Goal: Information Seeking & Learning: Find specific page/section

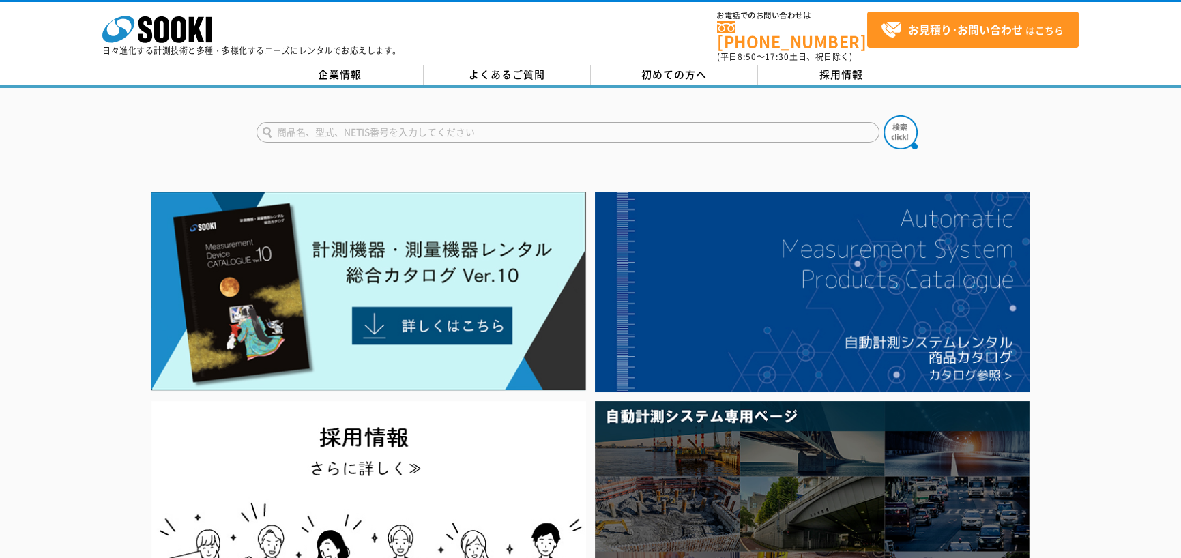
click at [357, 122] on input "text" at bounding box center [567, 132] width 623 height 20
type input "板"
type input "板厚計"
click at [883, 115] on button at bounding box center [900, 132] width 34 height 34
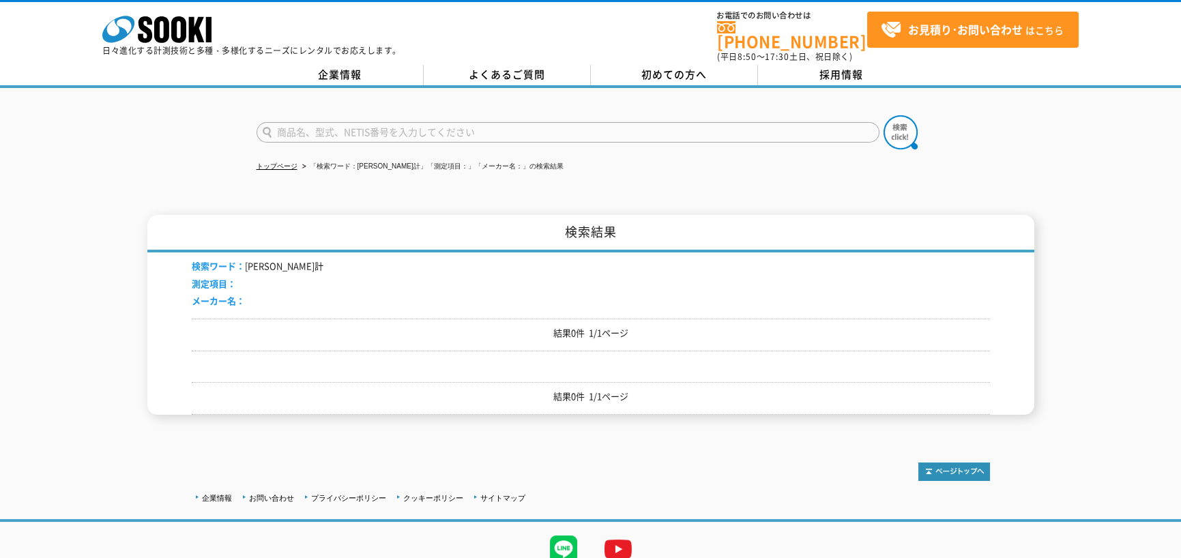
click at [564, 168] on ul "トップページ 「検索ワード：板厚計」「測定項目：」「メーカー名：」の検索結果" at bounding box center [590, 167] width 668 height 28
click at [309, 129] on input "text" at bounding box center [567, 132] width 623 height 20
type input "[PERSON_NAME]"
click at [883, 115] on button at bounding box center [900, 132] width 34 height 34
